Goal: Find specific page/section: Find specific page/section

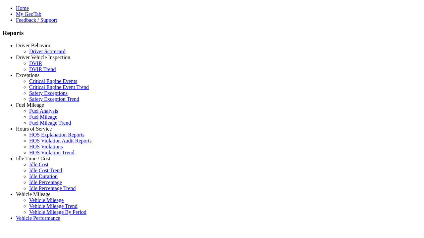
click at [38, 78] on link "Exceptions" at bounding box center [27, 75] width 23 height 6
click at [43, 84] on link "Critical Engine Events" at bounding box center [53, 81] width 48 height 6
select select
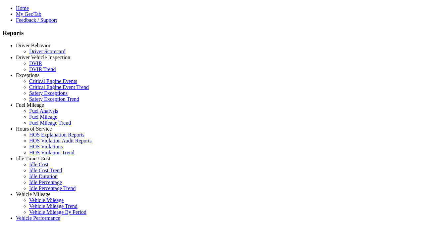
select select
